Goal: Find specific page/section: Find specific page/section

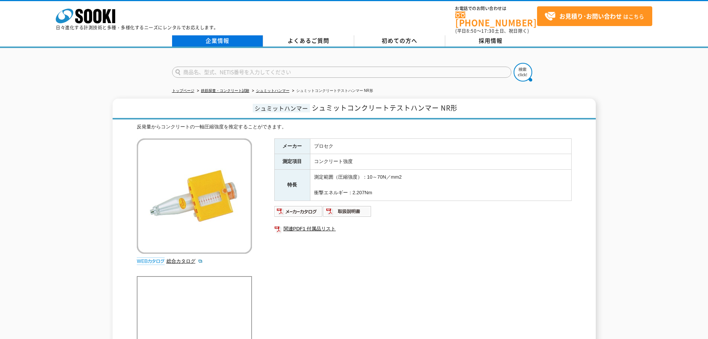
click at [224, 38] on link "企業情報" at bounding box center [217, 40] width 91 height 11
click at [284, 89] on link "シュミットハンマー" at bounding box center [272, 91] width 33 height 4
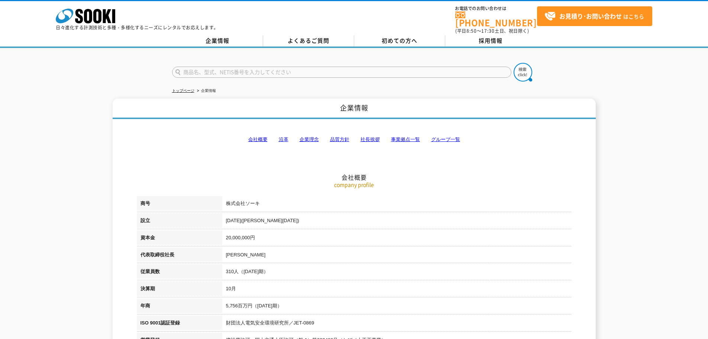
drag, startPoint x: 101, startPoint y: 207, endPoint x: 98, endPoint y: 55, distance: 152.1
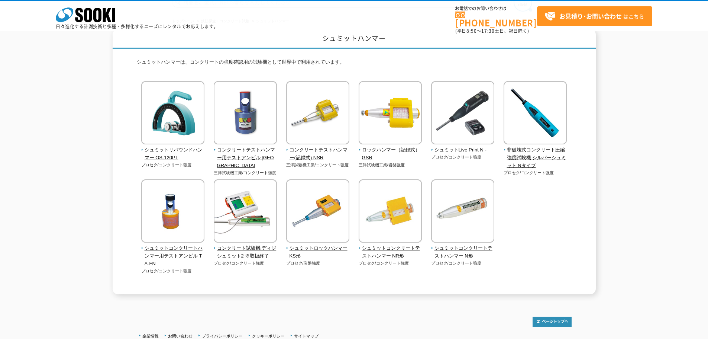
scroll to position [74, 0]
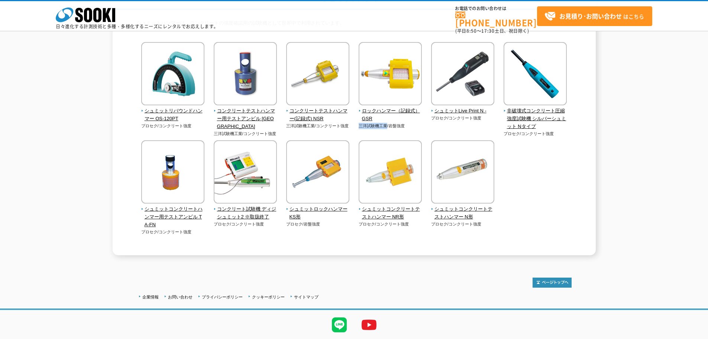
drag, startPoint x: 359, startPoint y: 127, endPoint x: 387, endPoint y: 129, distance: 28.7
click at [387, 129] on div "ロックハンマー（記録式） GSR 三洋試験機工業/岩盤強度" at bounding box center [391, 89] width 64 height 94
copy p "三洋試験機工業"
